Goal: Task Accomplishment & Management: Use online tool/utility

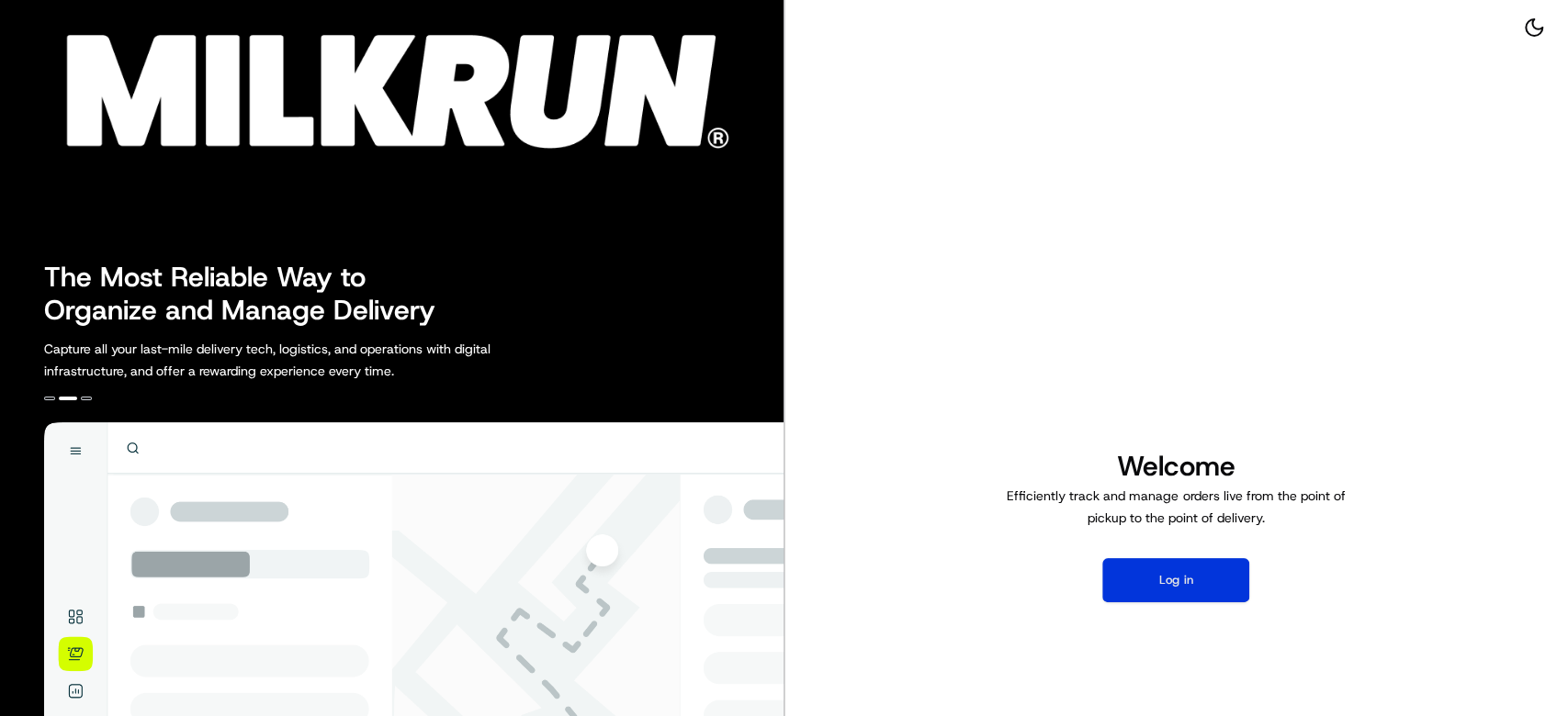
click at [1176, 587] on button "Log in" at bounding box center [1176, 581] width 147 height 45
